Goal: Task Accomplishment & Management: Manage account settings

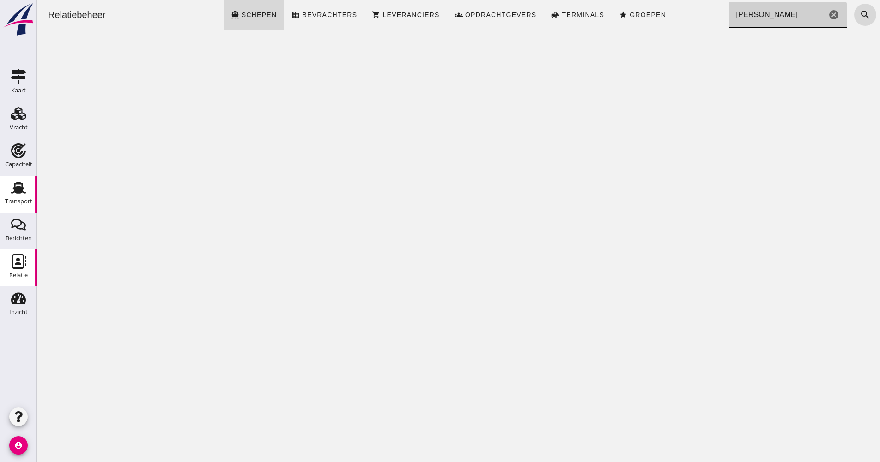
click at [15, 191] on use at bounding box center [18, 188] width 15 height 12
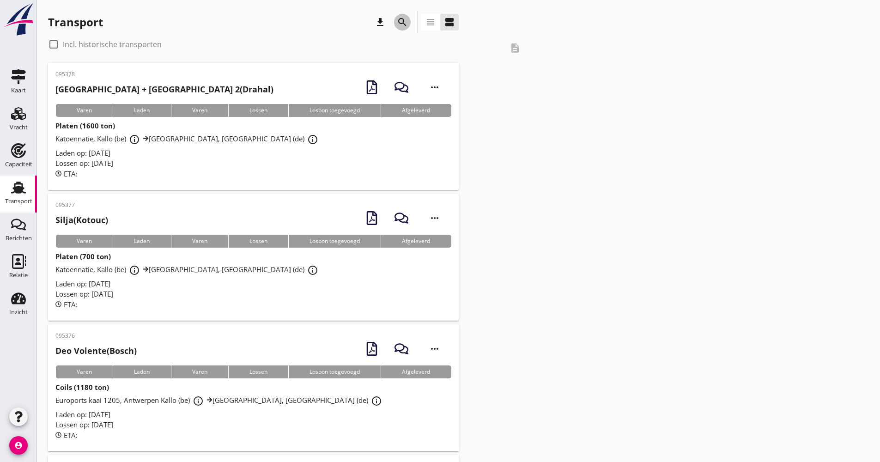
click at [404, 20] on icon "search" at bounding box center [402, 22] width 11 height 11
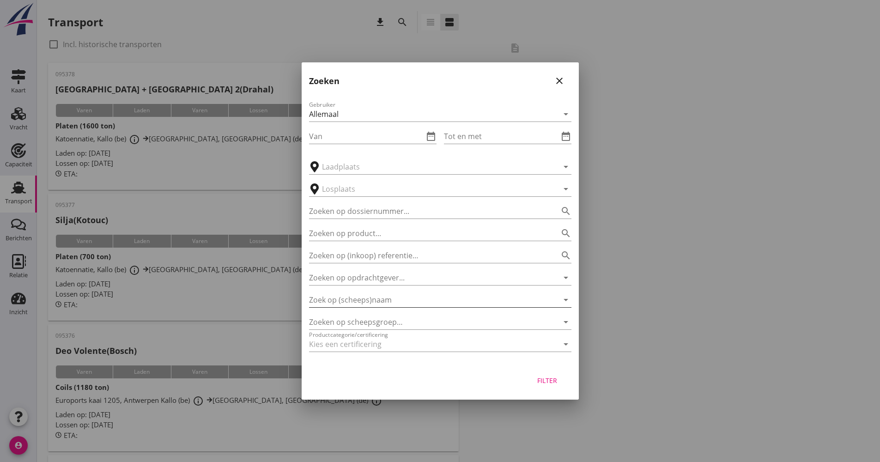
click at [385, 296] on input "Zoek op (scheeps)naam" at bounding box center [427, 300] width 237 height 15
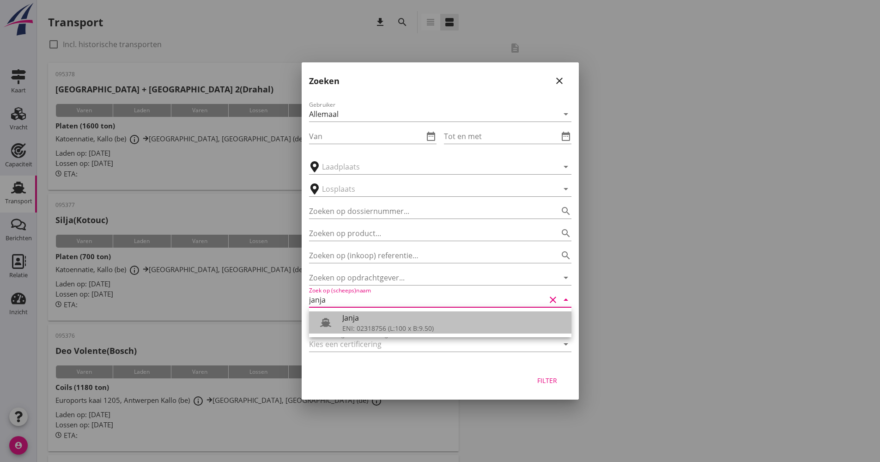
click at [328, 317] on icon at bounding box center [325, 322] width 11 height 11
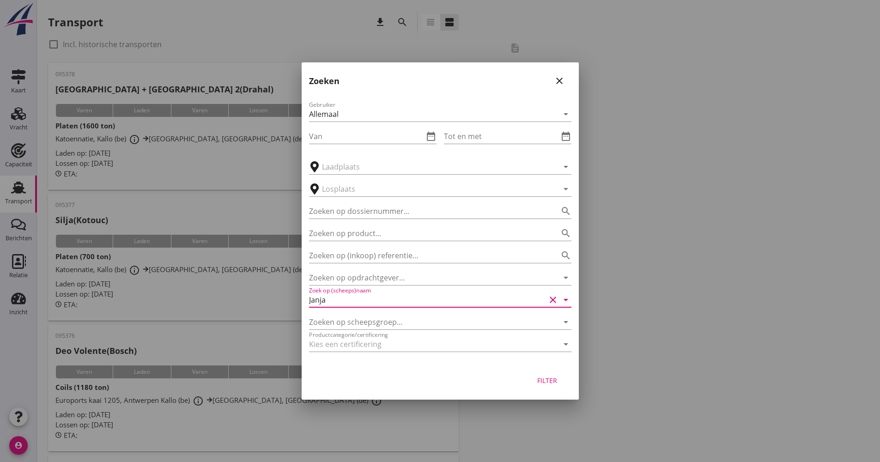
click at [557, 385] on div "Filter" at bounding box center [548, 381] width 26 height 10
type input "Janja"
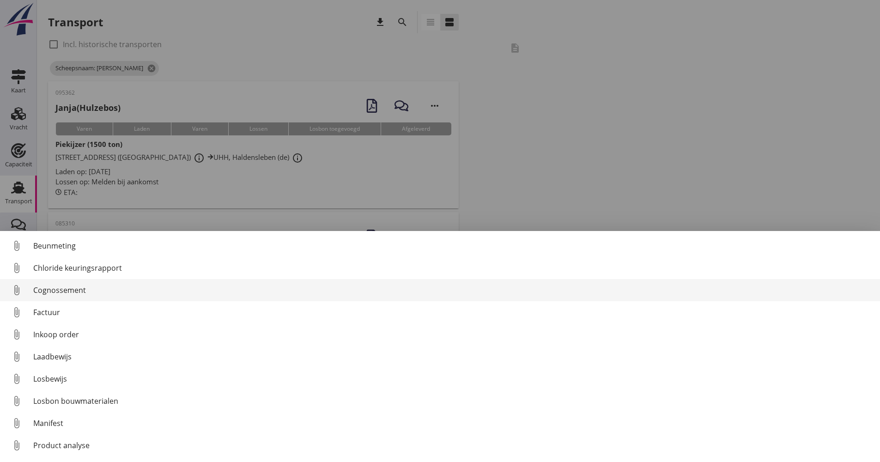
click at [71, 290] on div "Cognossement" at bounding box center [453, 290] width 840 height 11
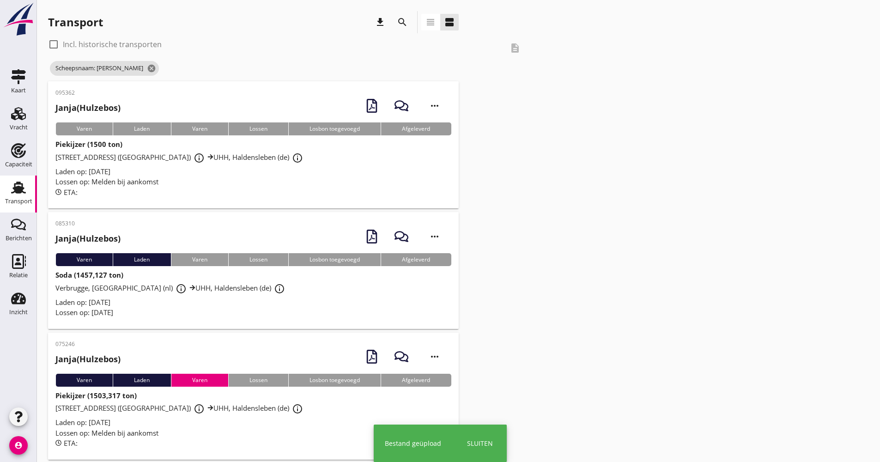
click at [232, 188] on div "ETA:" at bounding box center [253, 192] width 396 height 11
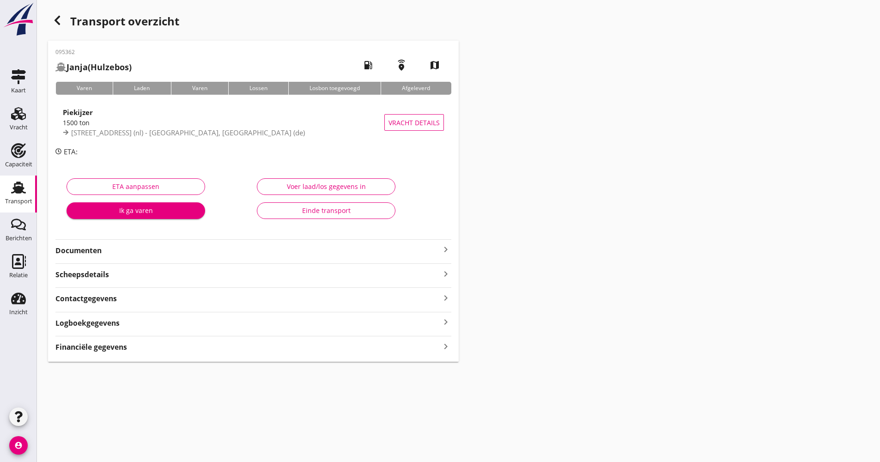
click at [134, 321] on div "Logboekgegevens keyboard_arrow_right" at bounding box center [253, 322] width 396 height 12
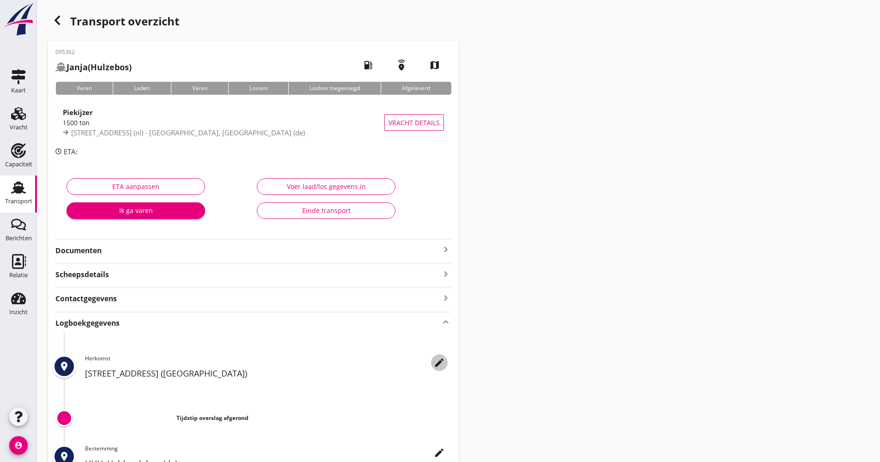
click at [445, 360] on icon "edit" at bounding box center [439, 362] width 11 height 11
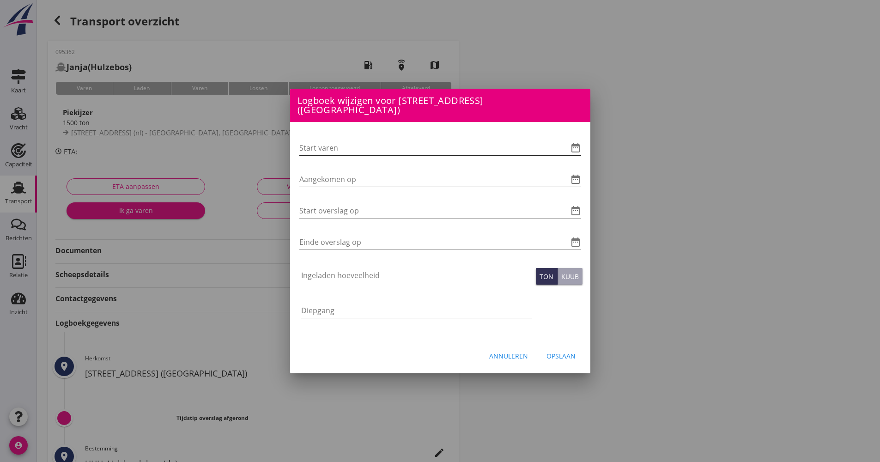
click at [578, 146] on icon "date_range" at bounding box center [575, 147] width 11 height 11
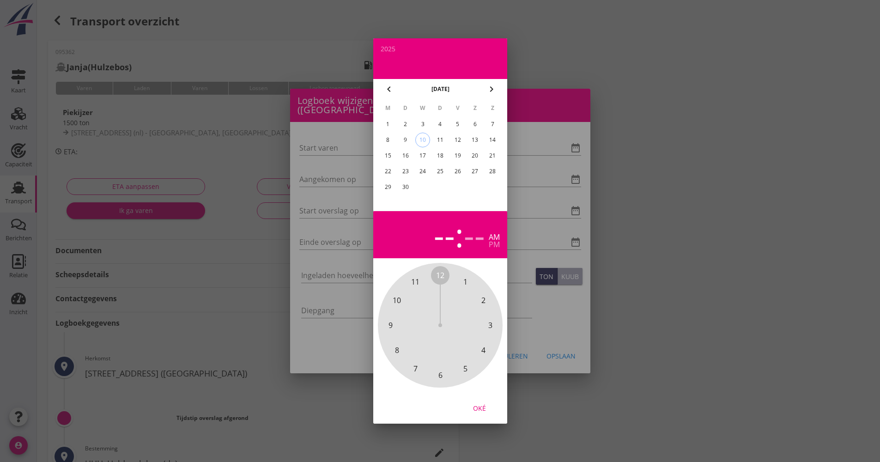
click at [411, 143] on div "9" at bounding box center [405, 140] width 15 height 15
drag, startPoint x: 443, startPoint y: 274, endPoint x: 447, endPoint y: 370, distance: 95.7
click at [447, 375] on div "12 1 2 3 4 5 6 7 8 9 10 11" at bounding box center [440, 325] width 100 height 100
click at [441, 278] on span "00" at bounding box center [440, 275] width 8 height 11
drag, startPoint x: 489, startPoint y: 410, endPoint x: 450, endPoint y: 333, distance: 86.6
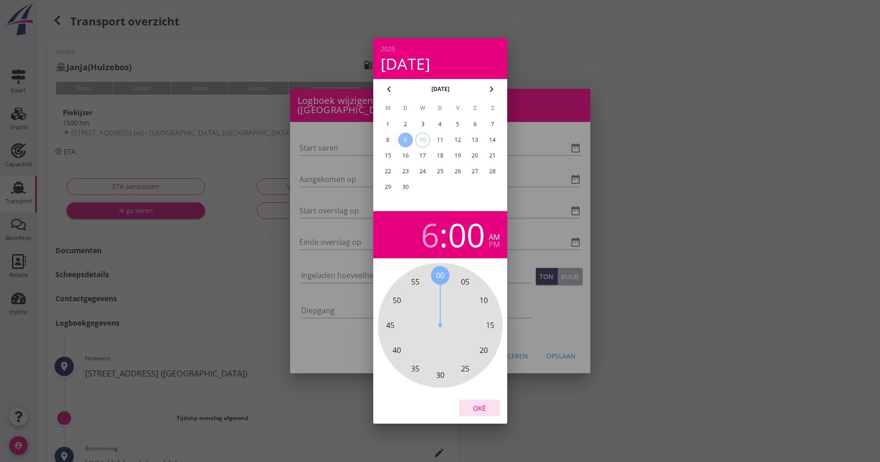
click at [488, 409] on div "Oké" at bounding box center [480, 408] width 26 height 10
type input "[DATE] 06:00"
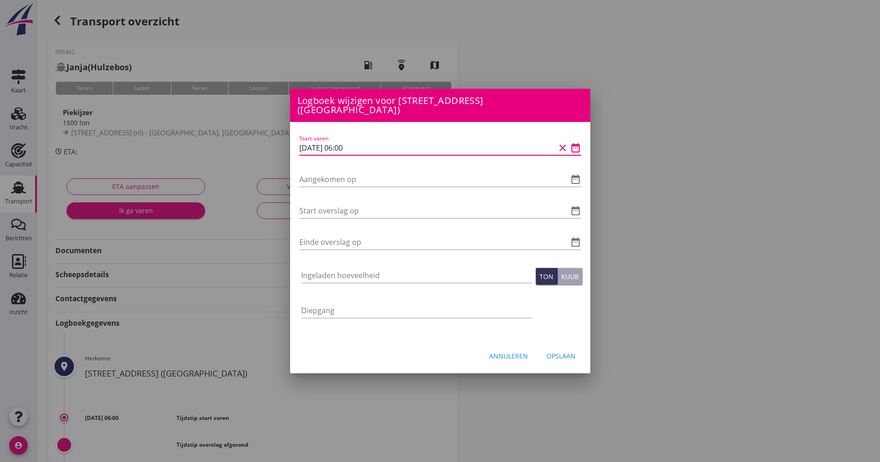
drag, startPoint x: 379, startPoint y: 142, endPoint x: 300, endPoint y: 145, distance: 78.6
click at [300, 145] on input "[DATE] 06:00" at bounding box center [427, 147] width 256 height 15
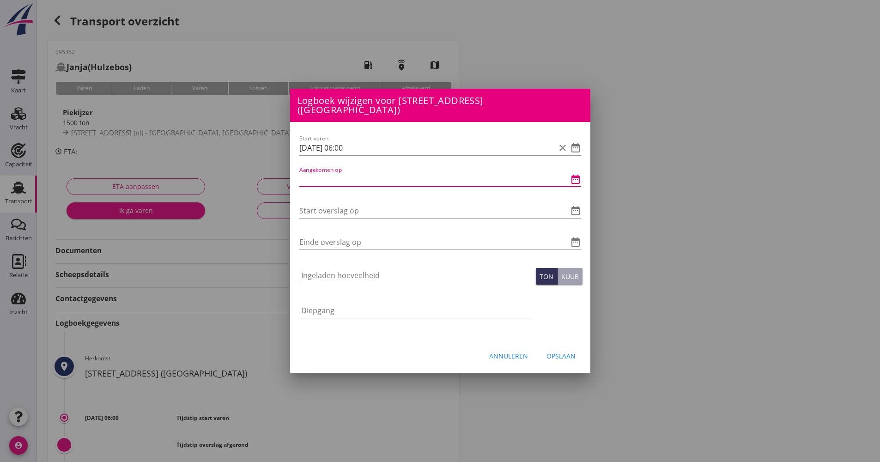
paste input "[DATE] 06:00"
type input "[DATE] 06:00"
drag, startPoint x: 380, startPoint y: 257, endPoint x: 375, endPoint y: 246, distance: 11.8
click at [375, 246] on div "Start varen [DATE] 06:00 clear date_range Aangekomen op [DATE] 06:00 clear date…" at bounding box center [440, 231] width 300 height 218
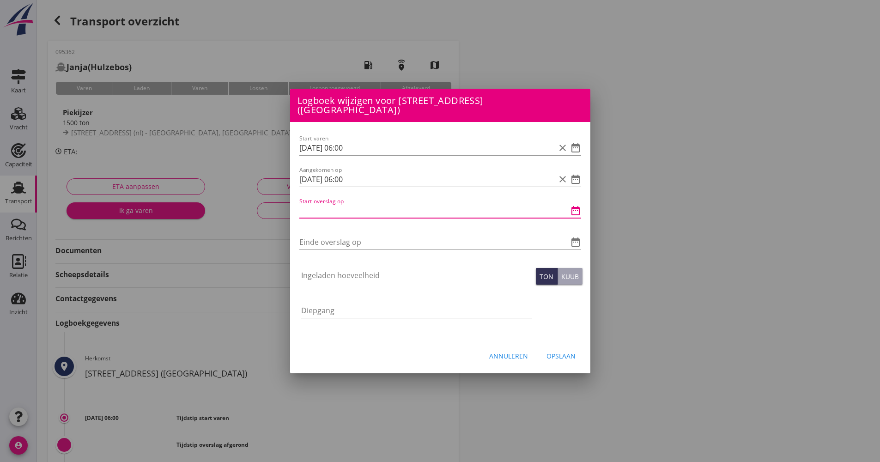
drag, startPoint x: 375, startPoint y: 246, endPoint x: 344, endPoint y: 206, distance: 50.8
click at [344, 206] on input "Start overslag op" at bounding box center [427, 210] width 256 height 15
paste input "[DATE] 06:00"
type input "[DATE] 06:00"
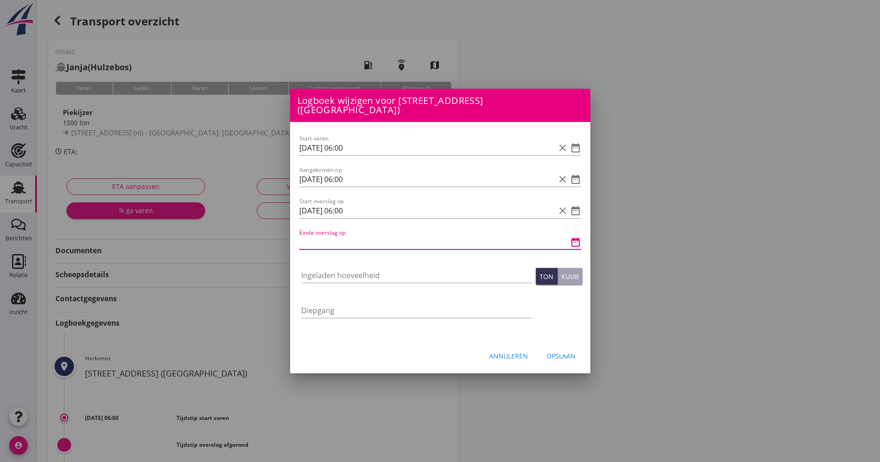
paste input "[DATE] 06:00"
drag, startPoint x: 308, startPoint y: 239, endPoint x: 281, endPoint y: 241, distance: 26.9
click at [282, 242] on div "[EMAIL_ADDRESS][DOMAIN_NAME] Klant emailadres [PERSON_NAME][EMAIL_ADDRESS][DOMA…" at bounding box center [440, 308] width 880 height 617
type input "[DATE] 06:00"
click at [314, 274] on input "Ingeladen hoeveelheid" at bounding box center [416, 275] width 231 height 15
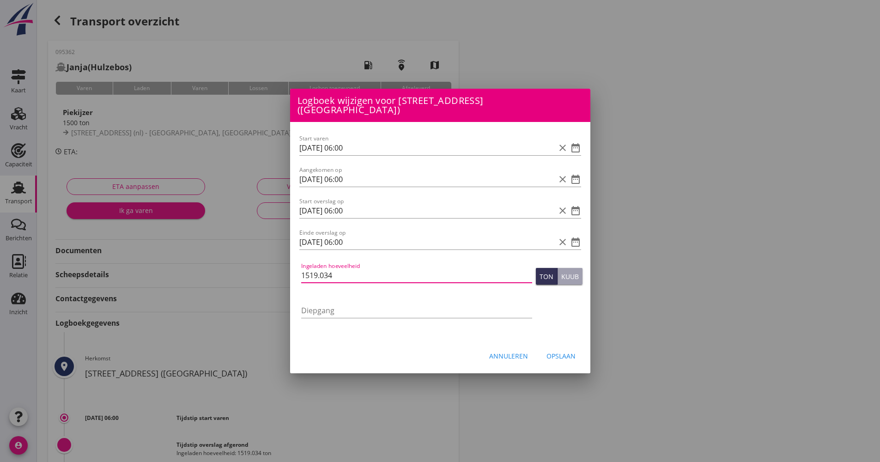
type input "1519.034"
click at [558, 351] on div "Opslaan" at bounding box center [561, 356] width 29 height 10
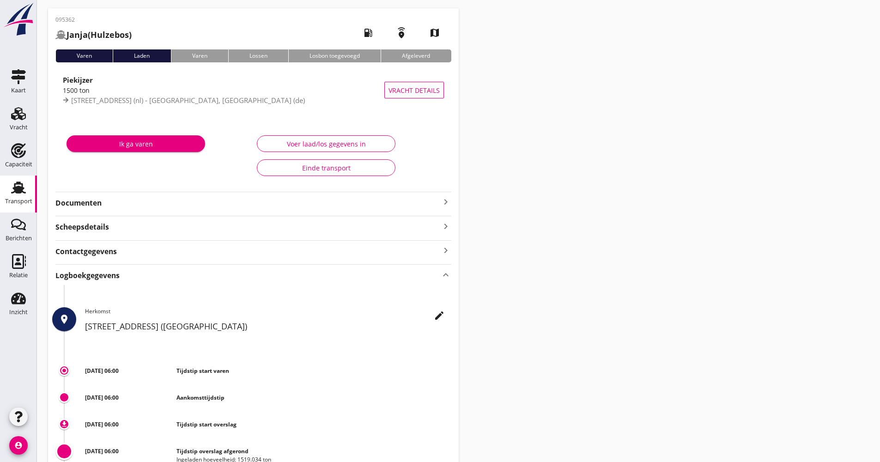
scroll to position [17, 0]
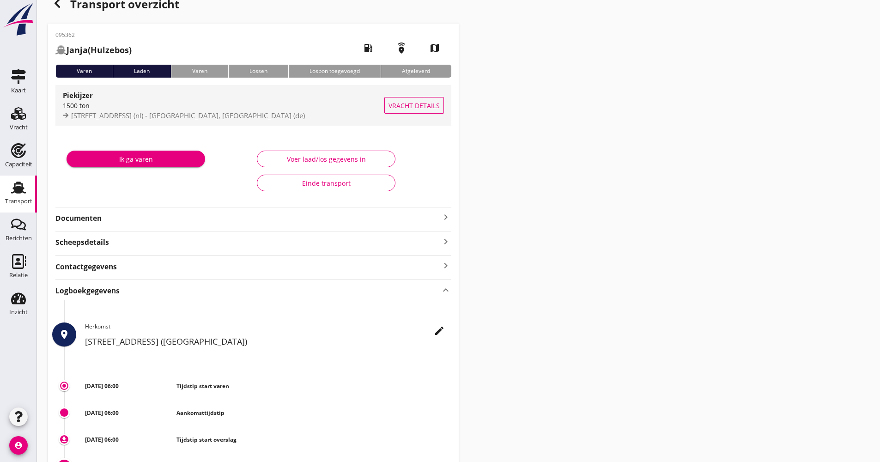
click at [189, 109] on div "1500 ton" at bounding box center [224, 106] width 322 height 10
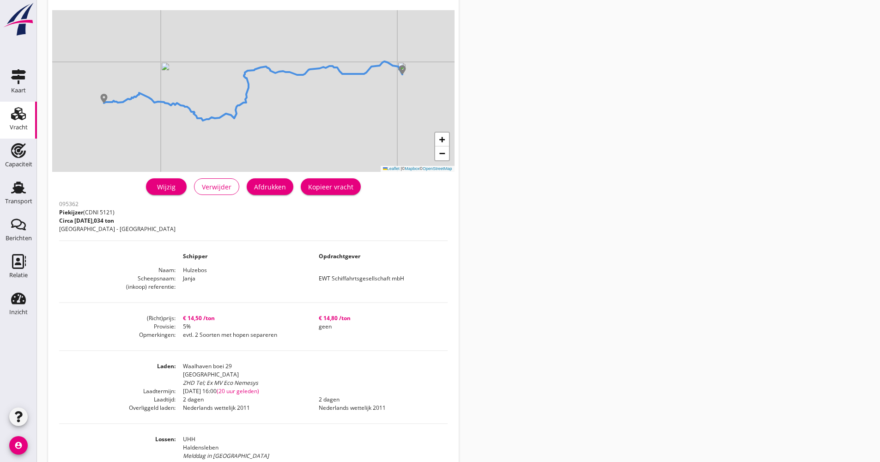
scroll to position [10, 0]
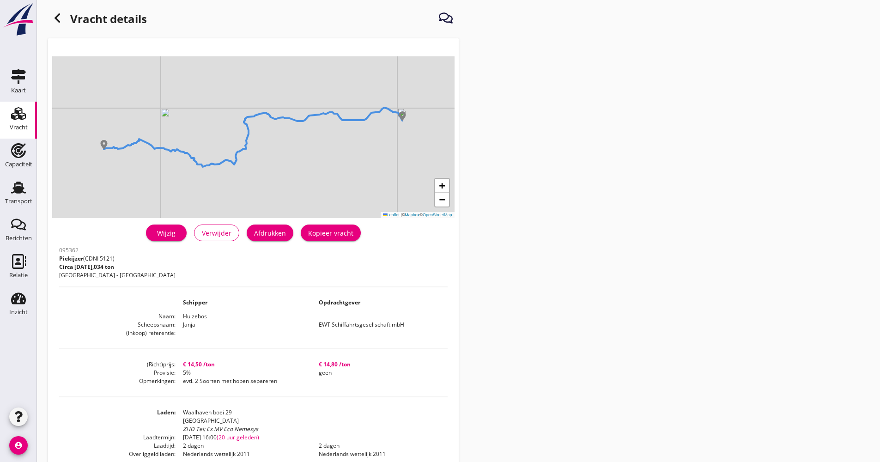
click at [25, 110] on icon "Vracht" at bounding box center [18, 113] width 15 height 15
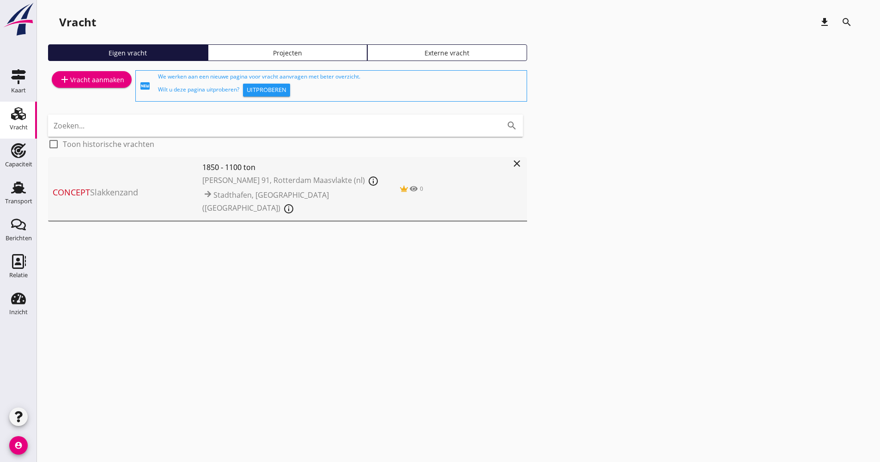
click at [103, 82] on div "add Vracht aanmaken" at bounding box center [91, 79] width 65 height 11
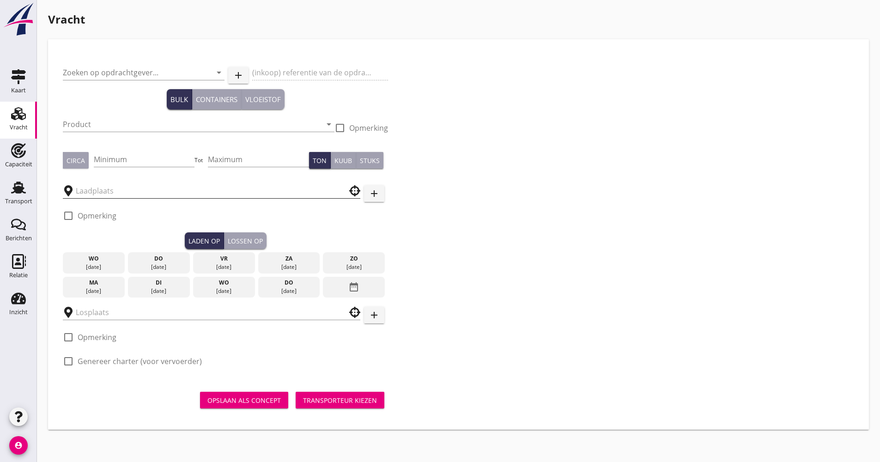
click at [121, 195] on input "text" at bounding box center [205, 190] width 259 height 15
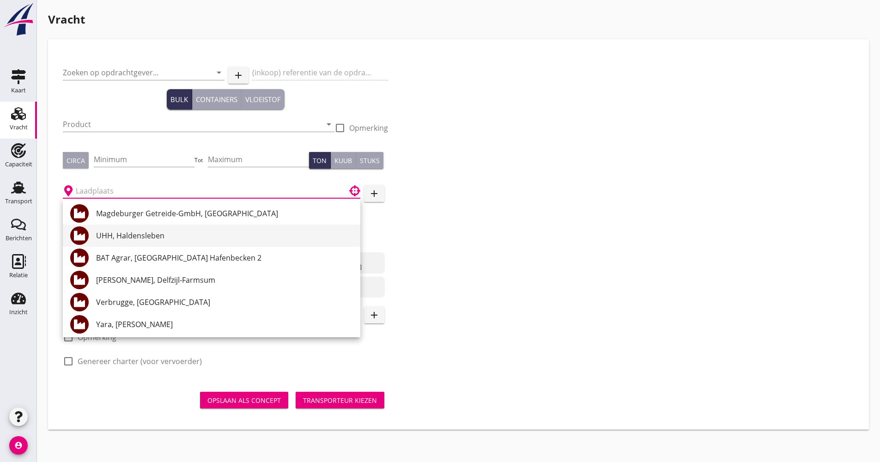
click at [117, 225] on div "UHH, Haldensleben" at bounding box center [224, 236] width 257 height 22
type input "UHH, Haldensleben"
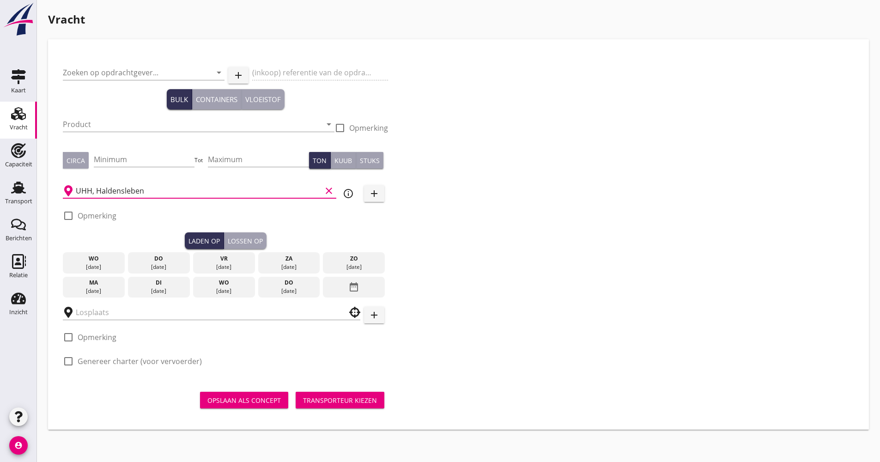
click at [348, 193] on icon "info_outline" at bounding box center [348, 193] width 11 height 11
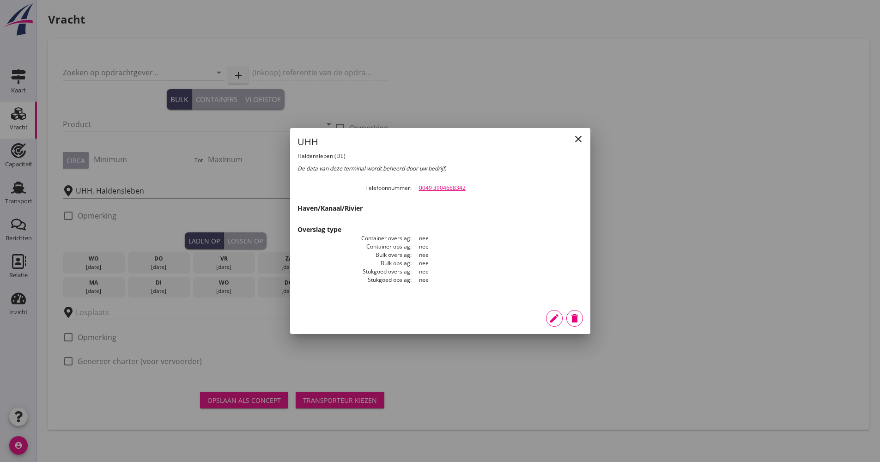
drag, startPoint x: 477, startPoint y: 189, endPoint x: 411, endPoint y: 189, distance: 66.1
click at [411, 189] on dl "Telefoonnummer 0049 3904668342" at bounding box center [441, 188] width 286 height 8
drag, startPoint x: 411, startPoint y: 189, endPoint x: 423, endPoint y: 188, distance: 12.5
copy dl "0049 3904668342"
click at [580, 139] on icon "close" at bounding box center [578, 139] width 11 height 11
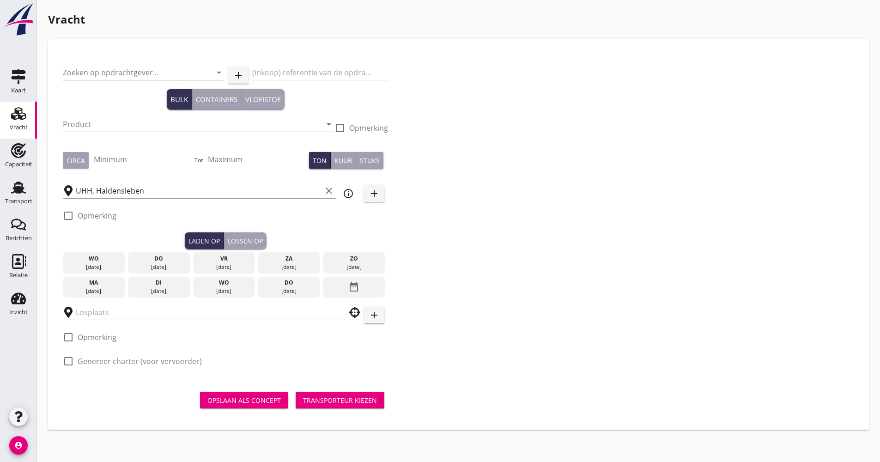
click at [5, 128] on link "Vracht Vracht" at bounding box center [18, 120] width 37 height 37
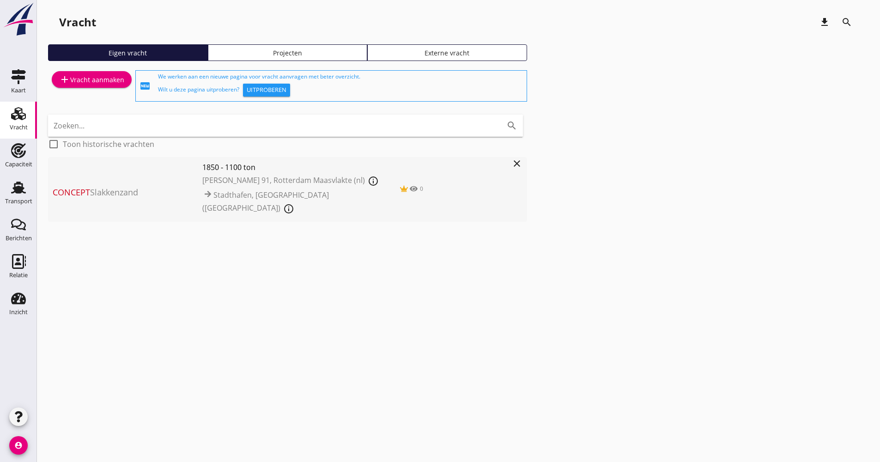
click at [584, 399] on div "cancel You are impersonating another user. Vracht download search Eigen vracht …" at bounding box center [458, 231] width 843 height 462
click at [423, 342] on div "cancel You are impersonating another user. Vracht download search Eigen vracht …" at bounding box center [458, 231] width 843 height 462
click at [17, 201] on div "Transport" at bounding box center [18, 201] width 27 height 6
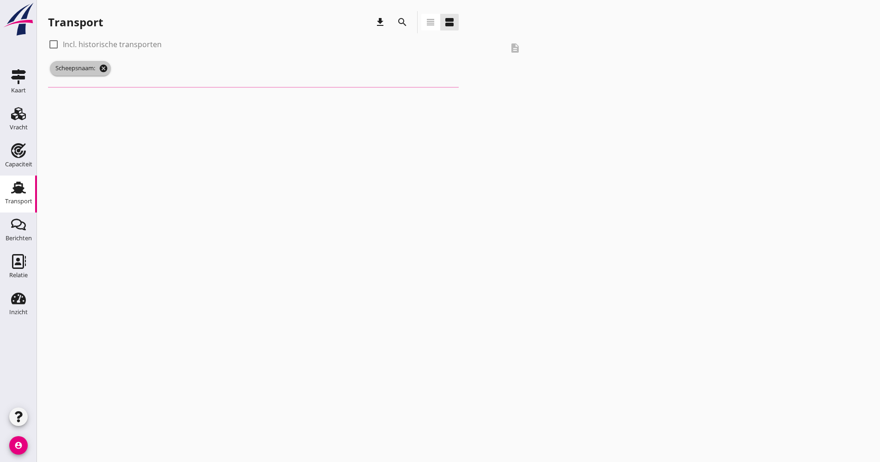
click at [104, 68] on icon "cancel" at bounding box center [103, 68] width 9 height 9
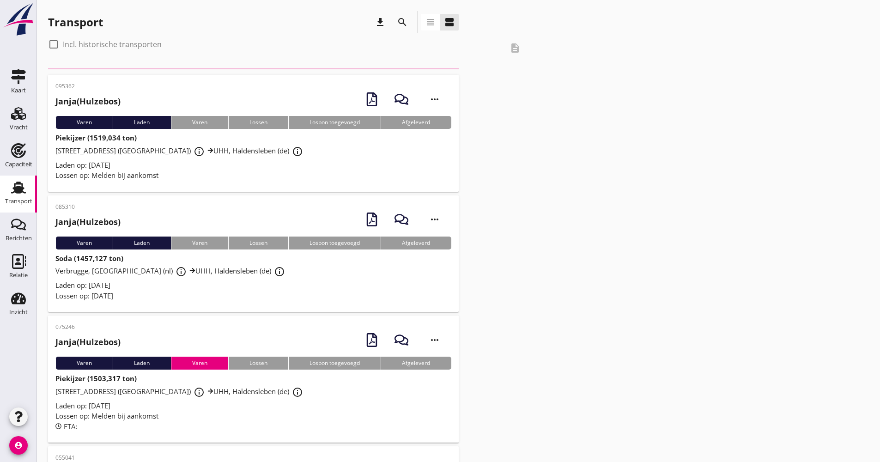
click at [405, 24] on icon "search" at bounding box center [402, 22] width 11 height 11
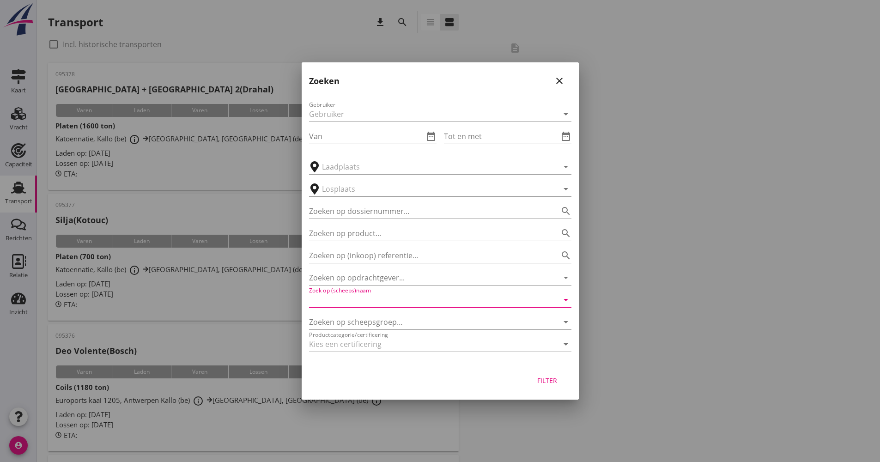
click at [373, 297] on input "Zoek op (scheeps)naam" at bounding box center [427, 300] width 237 height 15
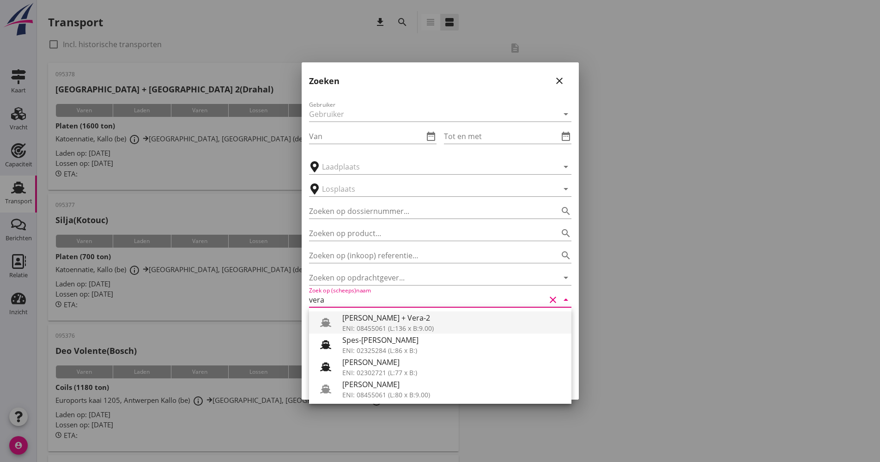
click at [375, 333] on div "ENI: 08455061 (L:136 x B:9.00)" at bounding box center [453, 328] width 222 height 10
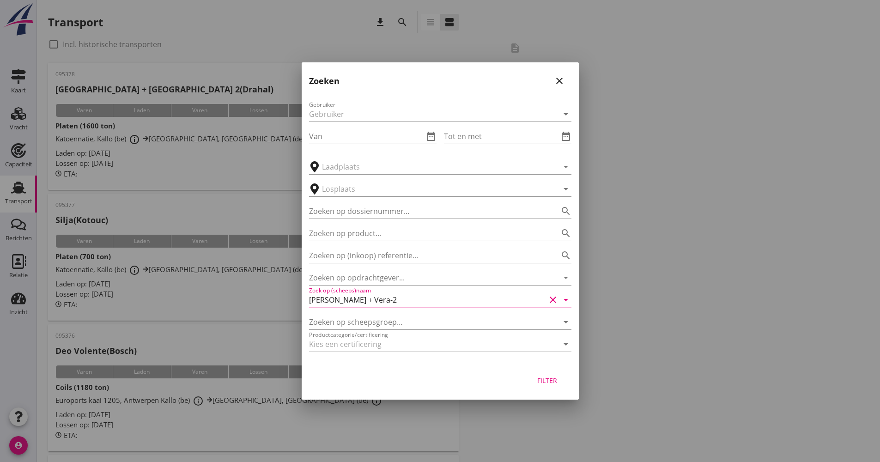
click at [526, 375] on div "Filter" at bounding box center [440, 382] width 277 height 35
click at [533, 377] on button "Filter" at bounding box center [547, 380] width 41 height 17
type input "[PERSON_NAME] + Vera-2"
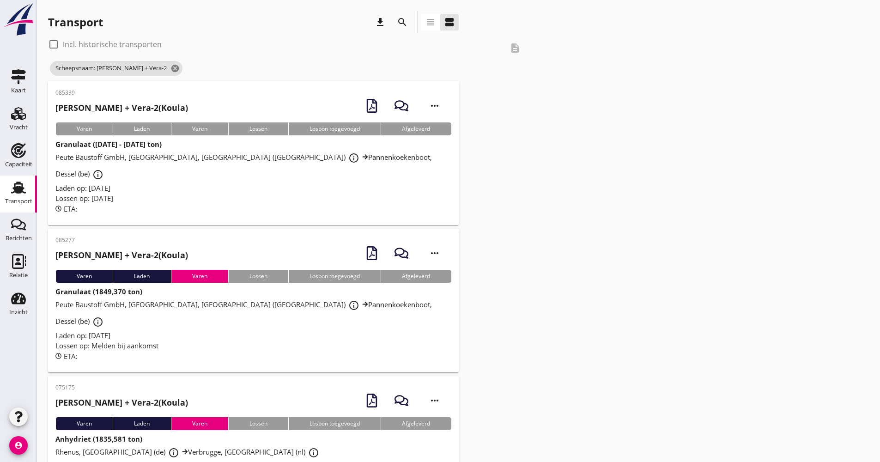
click at [242, 199] on div "085339 Vera + Vera-2 (Koula) more_horiz Varen Laden Varen Lossen Losbon toegevo…" at bounding box center [253, 153] width 411 height 144
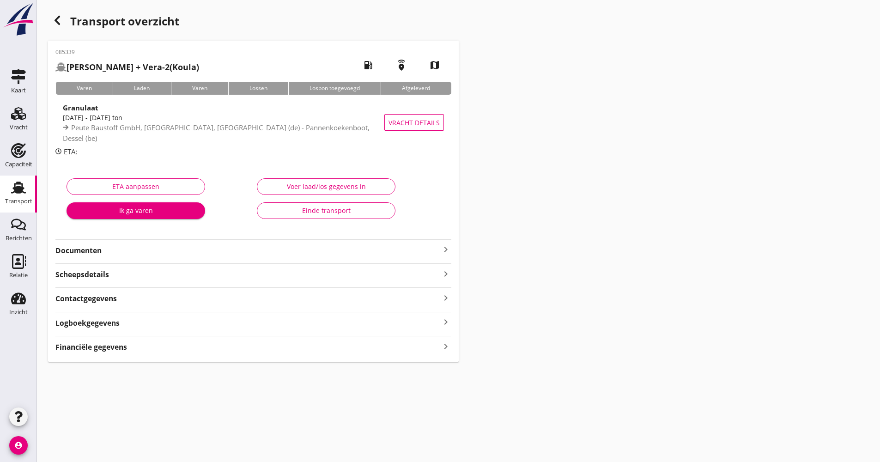
click at [130, 326] on div "Logboekgegevens keyboard_arrow_right" at bounding box center [253, 322] width 396 height 12
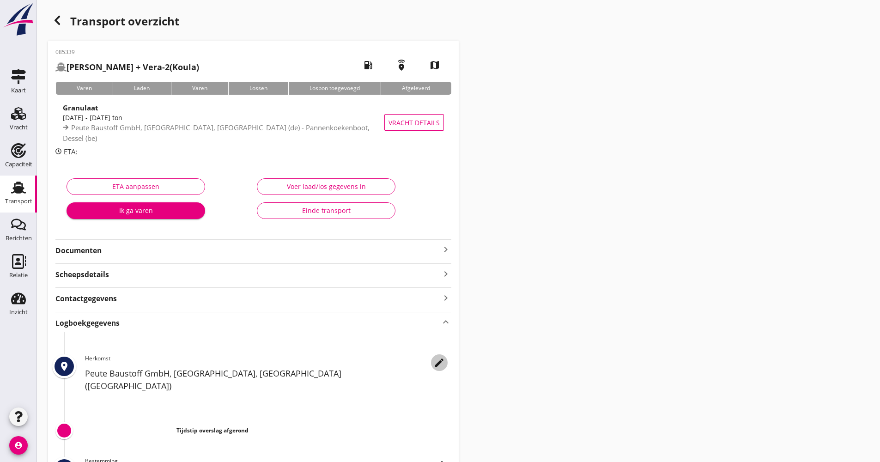
click at [446, 363] on div "edit" at bounding box center [439, 362] width 17 height 11
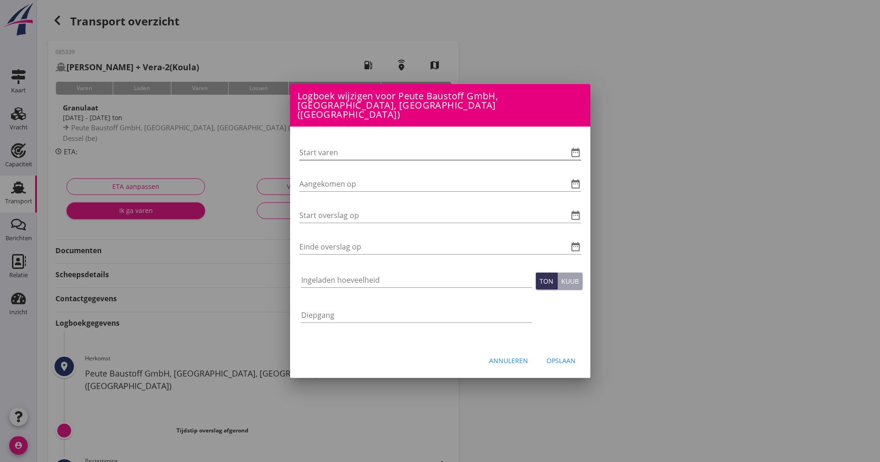
click at [573, 147] on icon "date_range" at bounding box center [575, 152] width 11 height 11
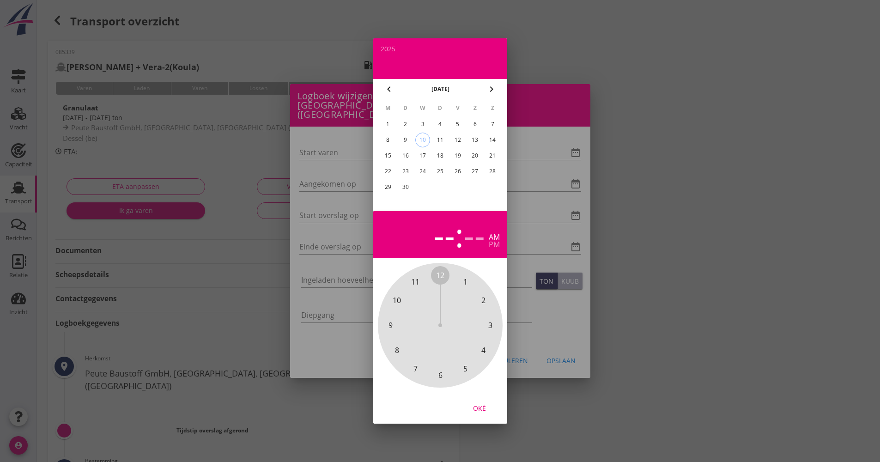
click at [402, 138] on div "9" at bounding box center [405, 140] width 15 height 15
drag, startPoint x: 436, startPoint y: 273, endPoint x: 443, endPoint y: 365, distance: 92.7
click at [443, 365] on div "12 1 2 3 4 5 6 7 8 9 10 11" at bounding box center [440, 325] width 100 height 100
click at [445, 276] on div "00 05 10 15 20 25 30 35 40 45 50 55" at bounding box center [440, 325] width 100 height 100
click at [440, 274] on span "00" at bounding box center [440, 275] width 8 height 11
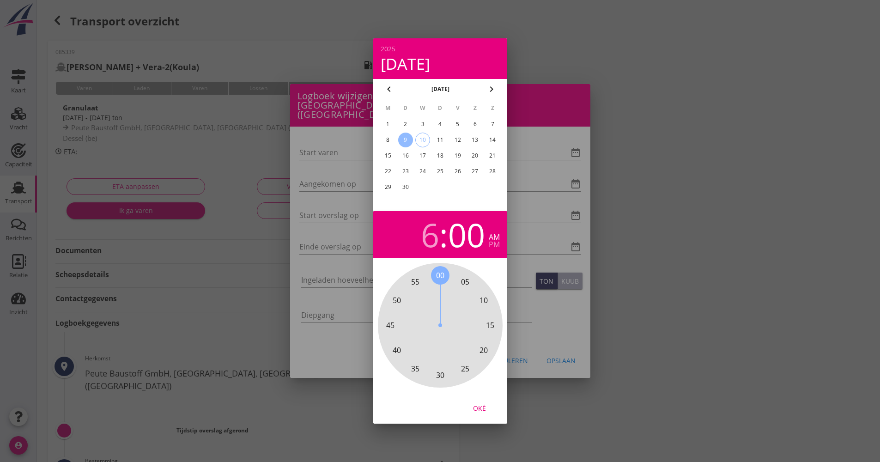
click at [485, 411] on button "Oké" at bounding box center [479, 408] width 41 height 17
type input "[DATE] 06:00"
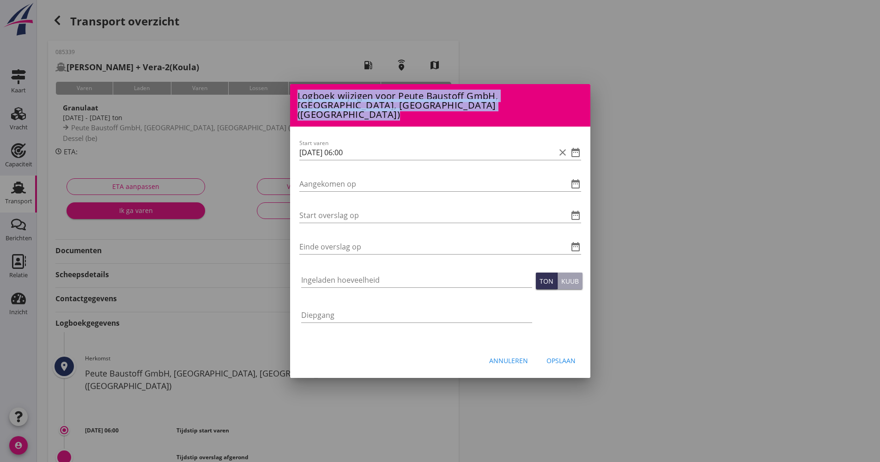
drag, startPoint x: 385, startPoint y: 156, endPoint x: 285, endPoint y: 153, distance: 100.8
click at [285, 153] on div "Logboek wijzigen voor Pannenkoekenboot, Dessel (be) Start varen date_range Aang…" at bounding box center [440, 314] width 880 height 629
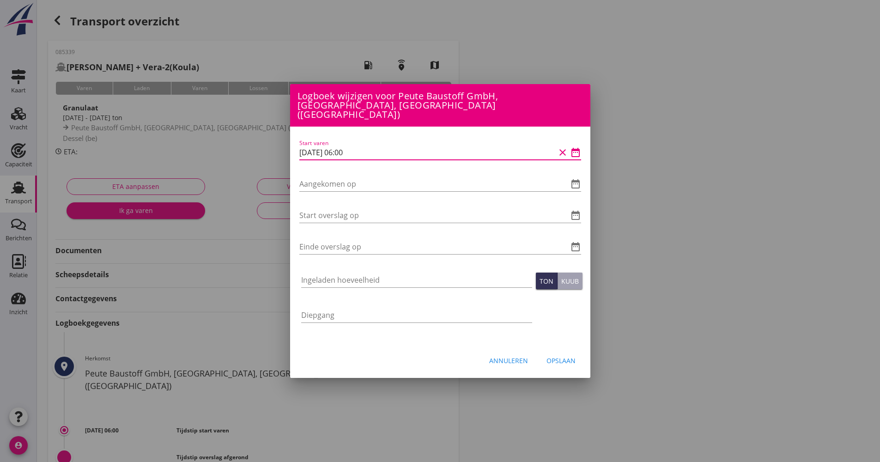
drag, startPoint x: 285, startPoint y: 153, endPoint x: 360, endPoint y: 150, distance: 75.0
click at [360, 150] on input "[DATE] 06:00" at bounding box center [427, 152] width 256 height 15
drag, startPoint x: 372, startPoint y: 146, endPoint x: 292, endPoint y: 149, distance: 80.4
click at [293, 152] on div "Start varen [DATE] 06:00 clear date_range Aangekomen op date_range Start oversl…" at bounding box center [440, 236] width 300 height 218
drag, startPoint x: 334, startPoint y: 170, endPoint x: 320, endPoint y: 178, distance: 15.9
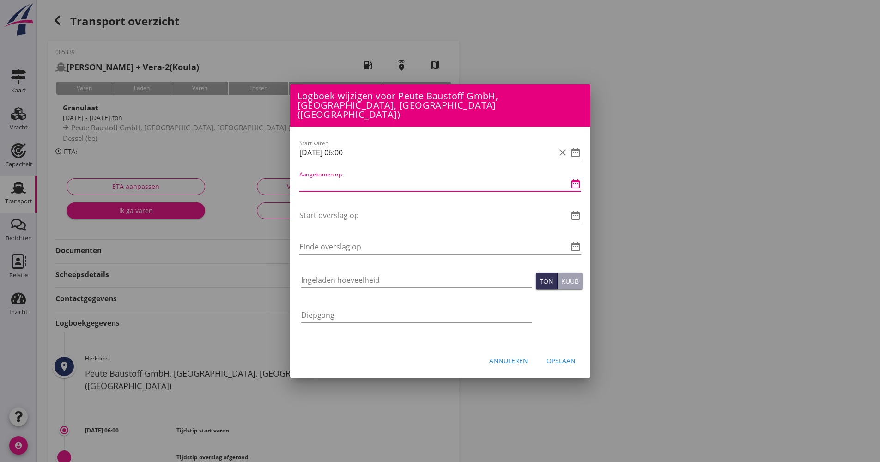
paste input "[DATE] 06:00"
type input "[DATE] 06:00"
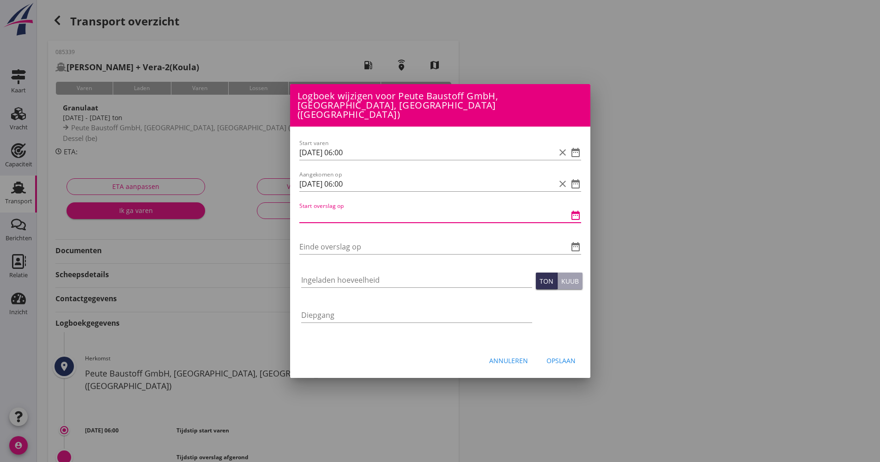
paste input "[DATE] 06:00"
type input "[DATE] 06:00"
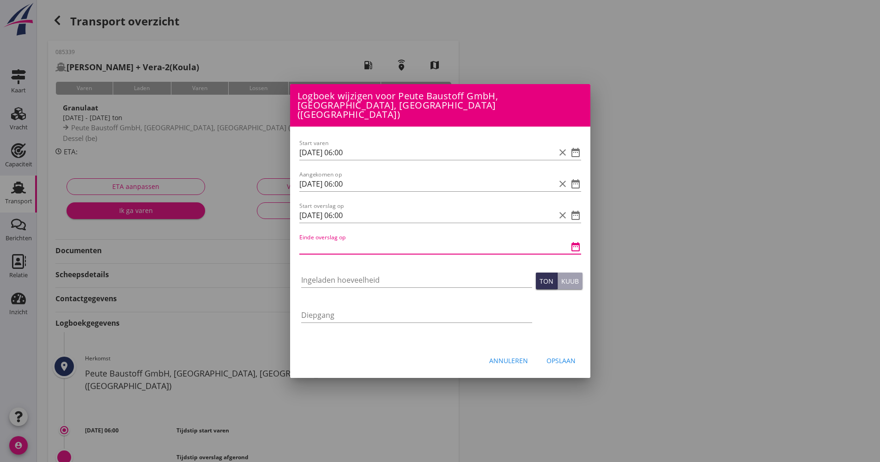
paste input "[DATE] 06:00"
type input "[DATE] 06:00"
click at [345, 283] on div "Ingeladen hoeveelheid" at bounding box center [416, 285] width 231 height 24
click at [343, 279] on input "Ingeladen hoeveelheid" at bounding box center [416, 280] width 231 height 15
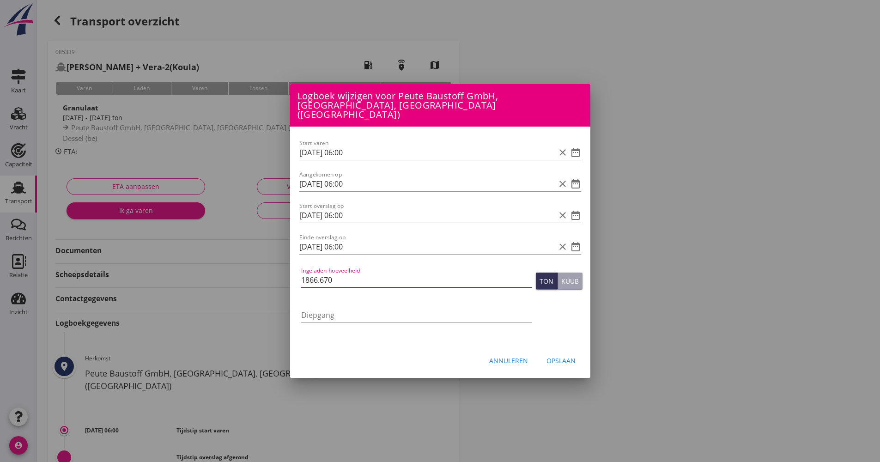
type input "1866.670"
click at [569, 362] on button "Opslaan" at bounding box center [561, 360] width 44 height 17
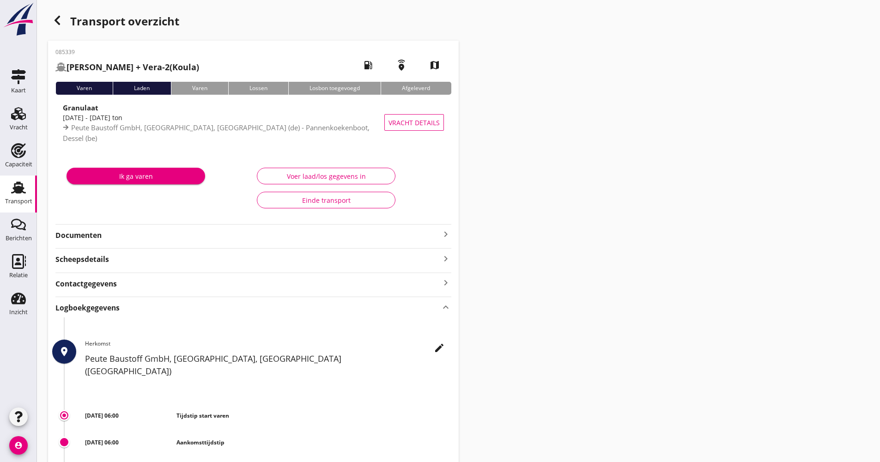
scroll to position [139, 0]
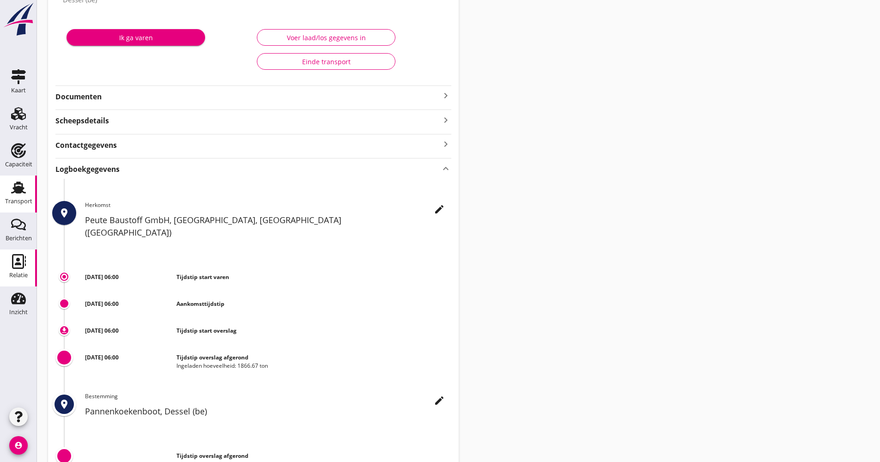
click at [27, 257] on div "Relatie" at bounding box center [18, 261] width 22 height 15
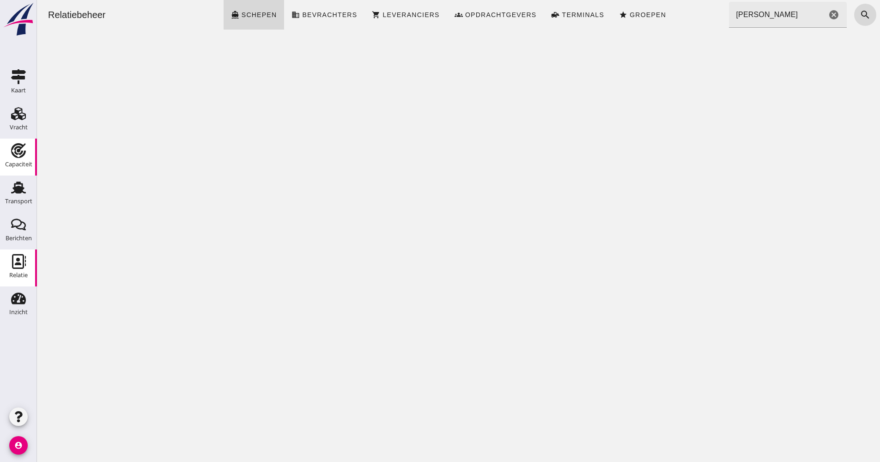
click at [18, 172] on link "Capaciteit Capaciteit" at bounding box center [18, 157] width 37 height 37
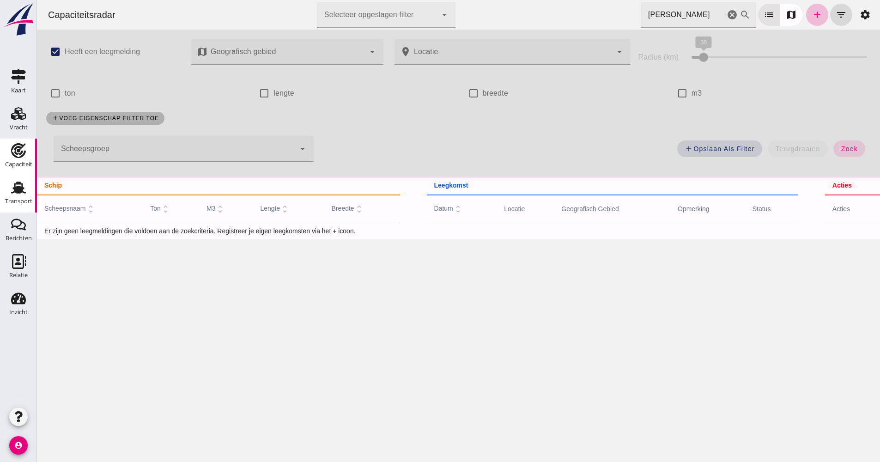
click at [24, 189] on icon "Transport" at bounding box center [18, 187] width 15 height 15
